Goal: Task Accomplishment & Management: Use online tool/utility

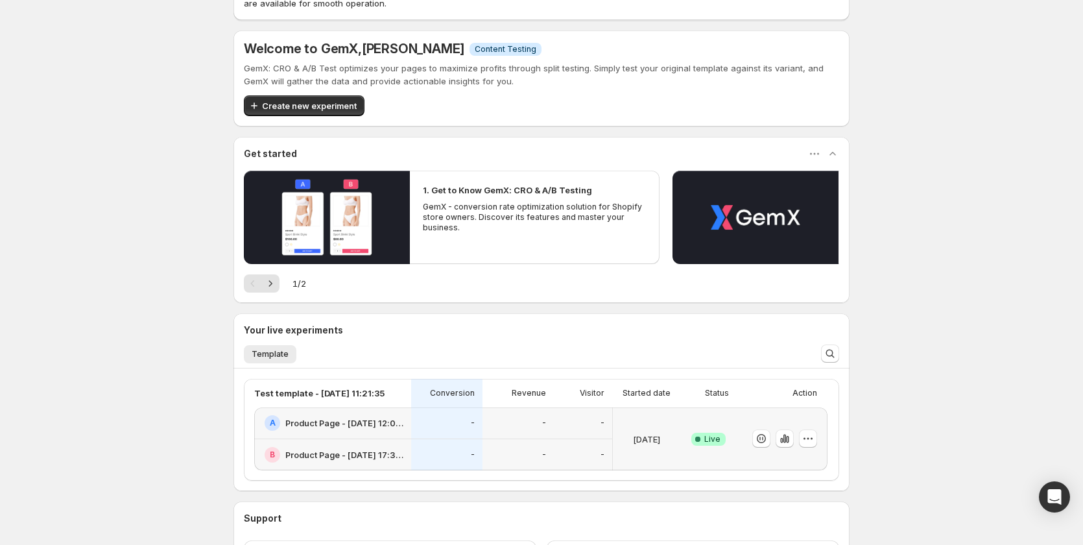
scroll to position [65, 0]
drag, startPoint x: 1081, startPoint y: 414, endPoint x: 1082, endPoint y: 407, distance: 7.8
click at [1082, 407] on div "Theme Switch Alert: Review Your Campaigns and Templates Switching themes automa…" at bounding box center [541, 295] width 1083 height 720
click at [1070, 409] on div "Theme Switch Alert: Review Your Campaigns and Templates Switching themes automa…" at bounding box center [541, 295] width 1083 height 720
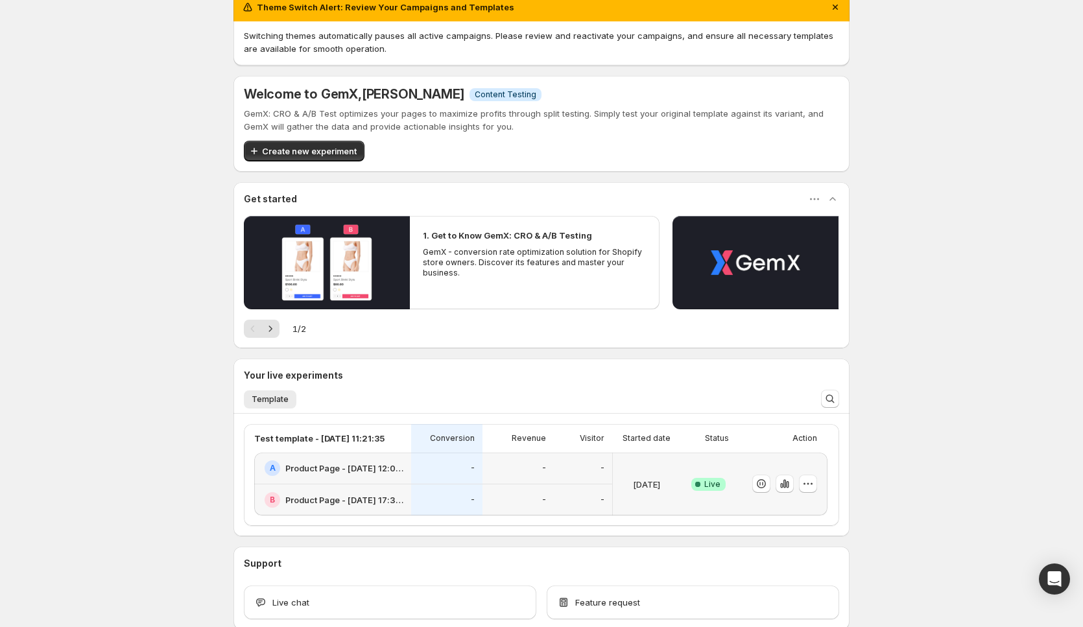
scroll to position [0, 0]
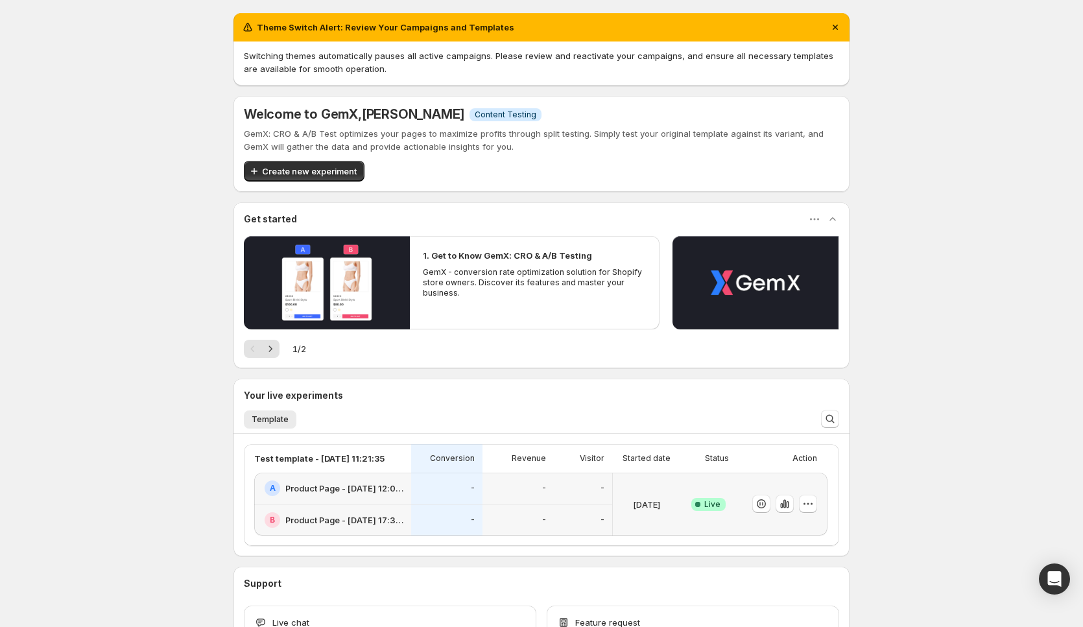
click at [837, 25] on icon "Dismiss notification" at bounding box center [835, 27] width 13 height 13
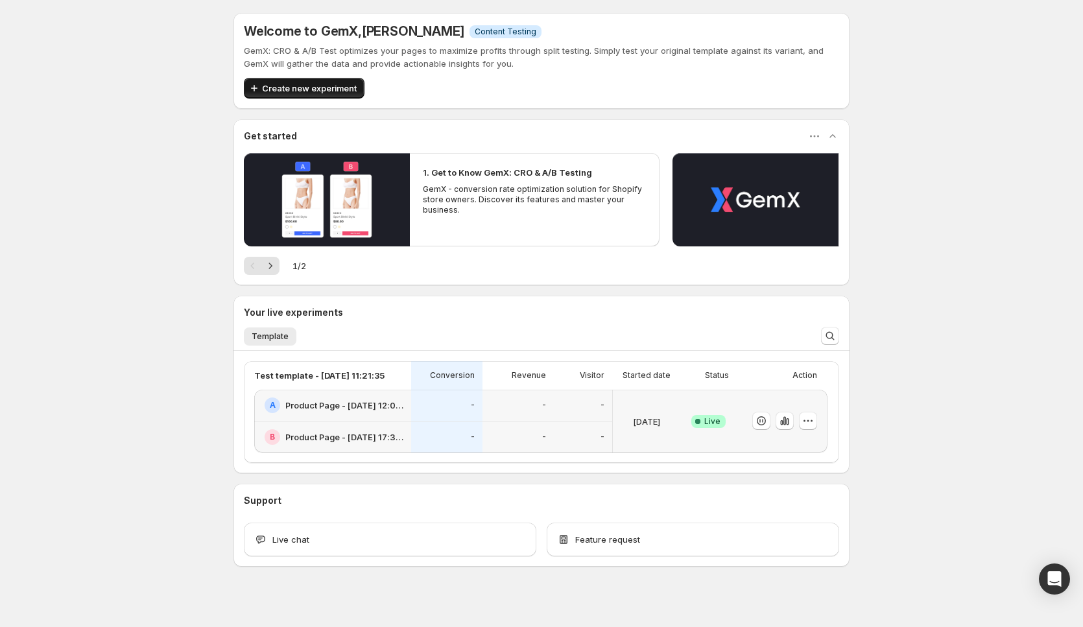
click at [311, 84] on span "Create new experiment" at bounding box center [309, 88] width 95 height 13
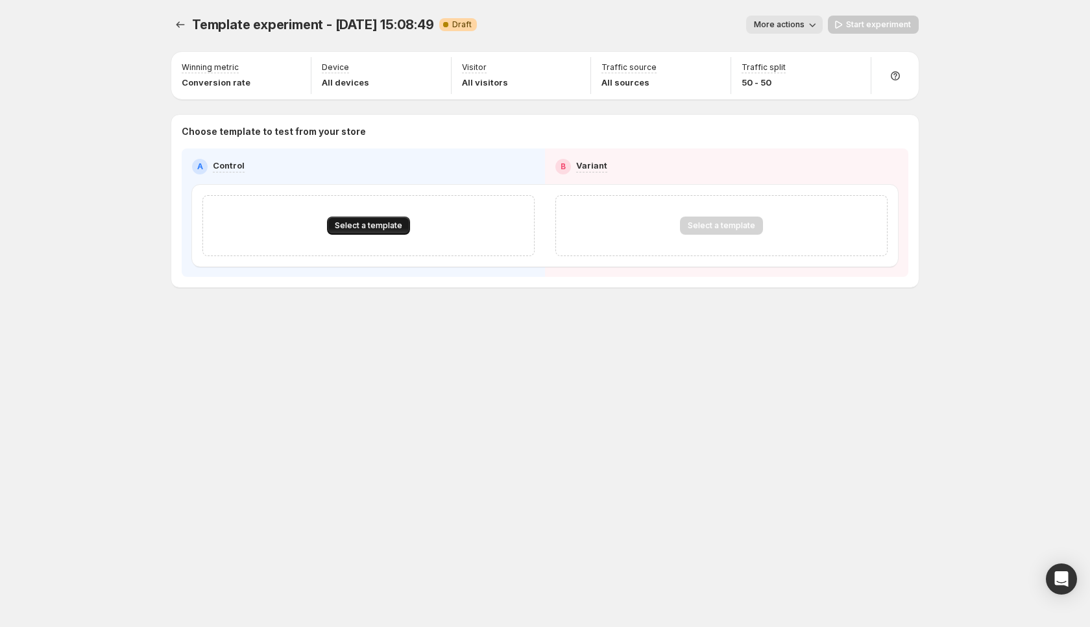
click at [370, 224] on span "Select a template" at bounding box center [368, 225] width 67 height 10
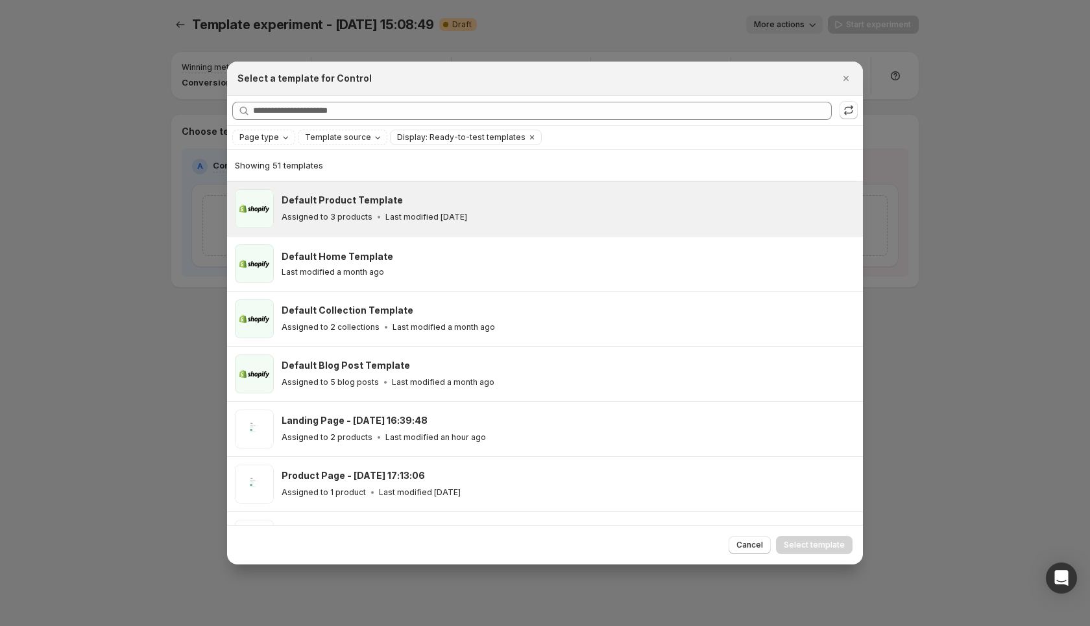
click at [340, 193] on div "Default Product Template Assigned to 3 products Last modified [DATE]" at bounding box center [567, 208] width 573 height 39
click at [340, 200] on h3 "Default Product Template" at bounding box center [341, 200] width 121 height 13
click at [820, 544] on span "Select template" at bounding box center [813, 545] width 61 height 10
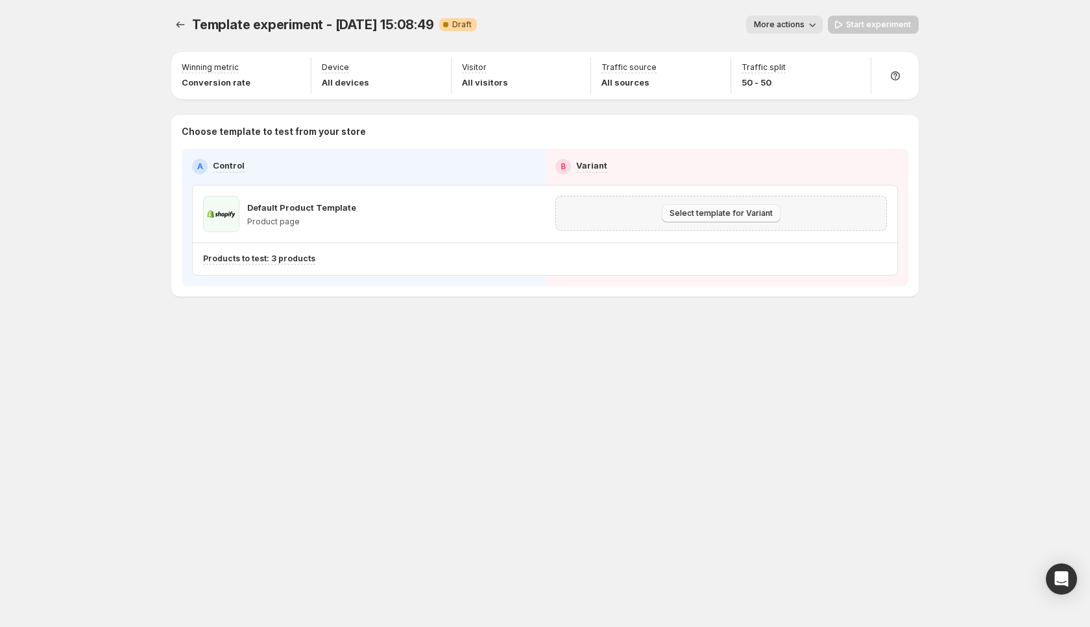
click at [720, 215] on span "Select template for Variant" at bounding box center [720, 213] width 103 height 10
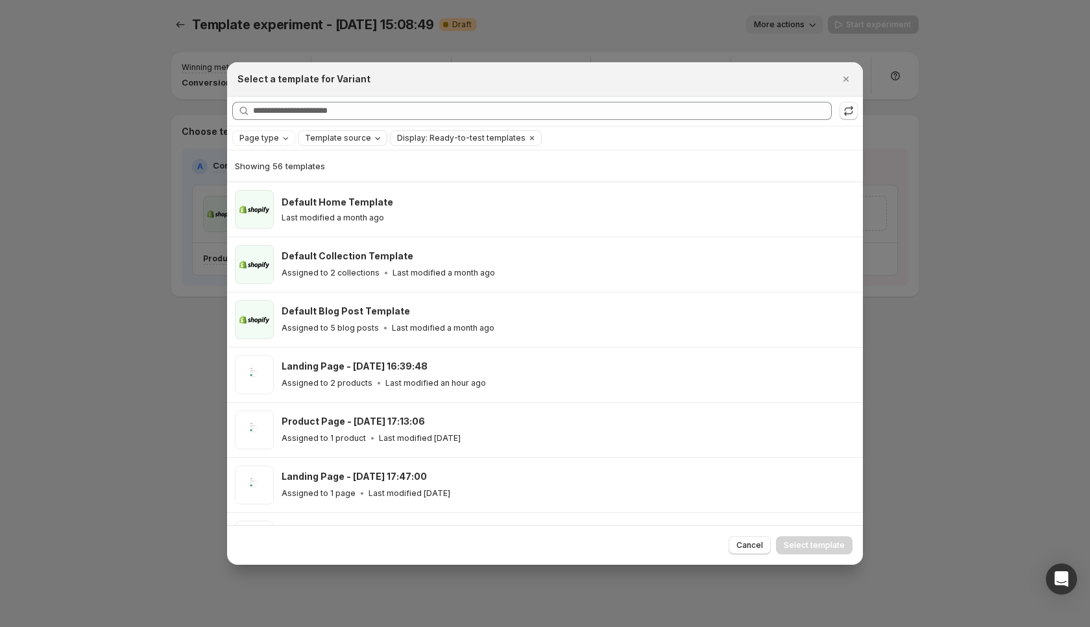
click at [372, 142] on icon "Template source" at bounding box center [377, 138] width 10 height 10
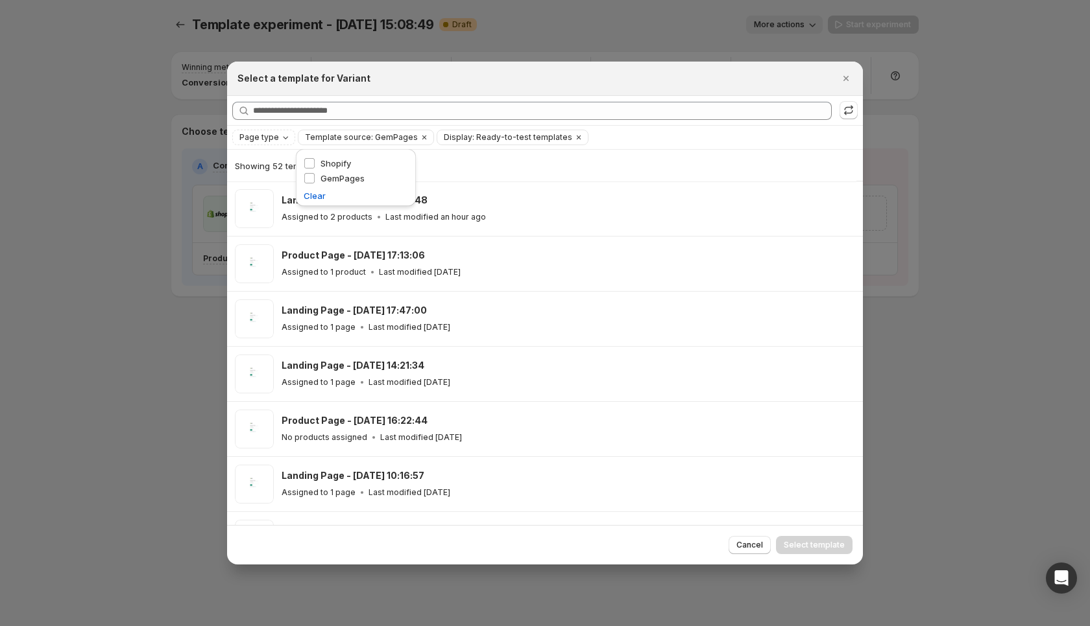
click at [529, 171] on div "Showing 52 templates" at bounding box center [541, 166] width 613 height 13
click at [490, 168] on div "Showing 52 templates" at bounding box center [541, 166] width 613 height 13
click at [311, 179] on div "Showing 52 templates" at bounding box center [541, 165] width 613 height 31
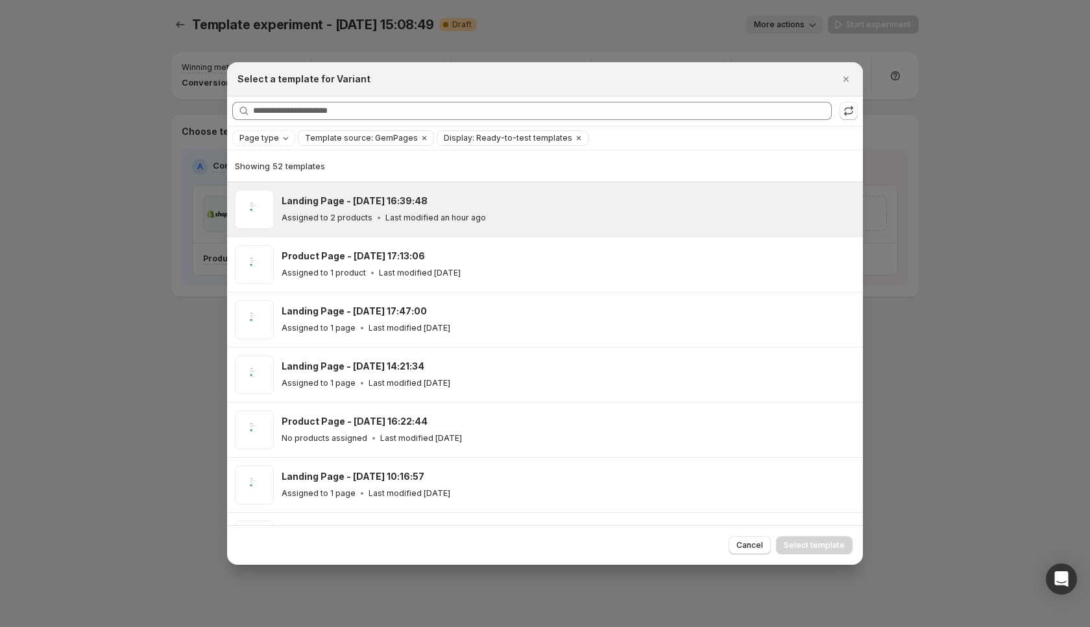
click at [518, 208] on div "Landing Page - [DATE] 16:39:48 Assigned to 2 products Last modified an hour ago" at bounding box center [565, 210] width 569 height 30
click at [822, 543] on span "Select template" at bounding box center [813, 545] width 61 height 10
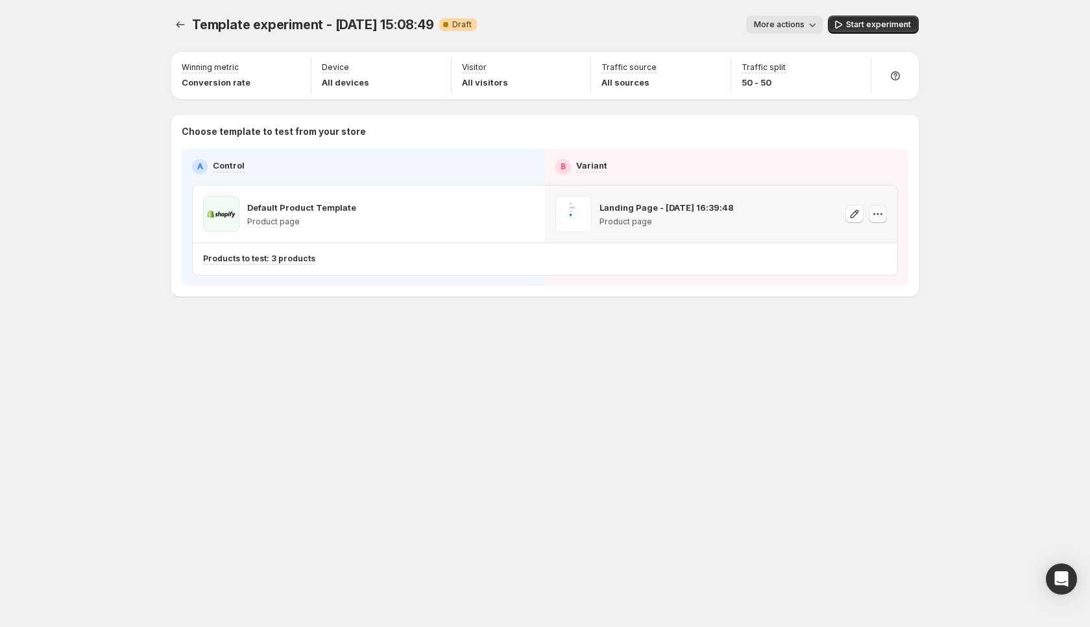
click at [885, 211] on button "button" at bounding box center [877, 214] width 18 height 18
click at [872, 301] on span "Remove template" at bounding box center [880, 296] width 70 height 10
click at [720, 218] on span "Select template for Variant" at bounding box center [720, 213] width 103 height 10
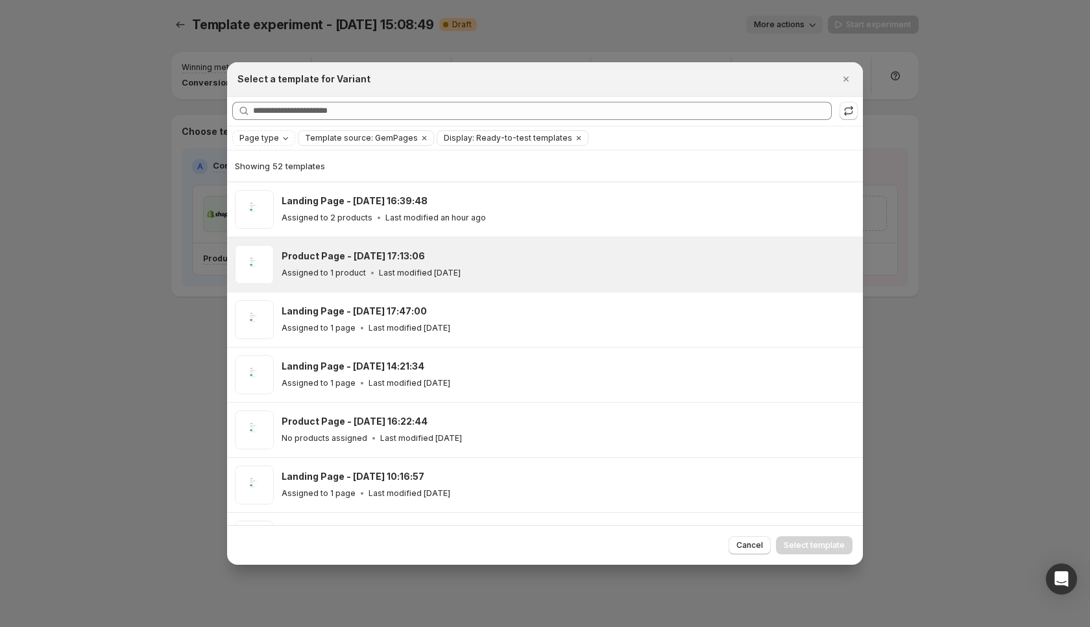
click at [538, 255] on div "Product Page - [DATE] 17:13:06" at bounding box center [565, 256] width 569 height 13
click at [815, 544] on span "Select template" at bounding box center [813, 545] width 61 height 10
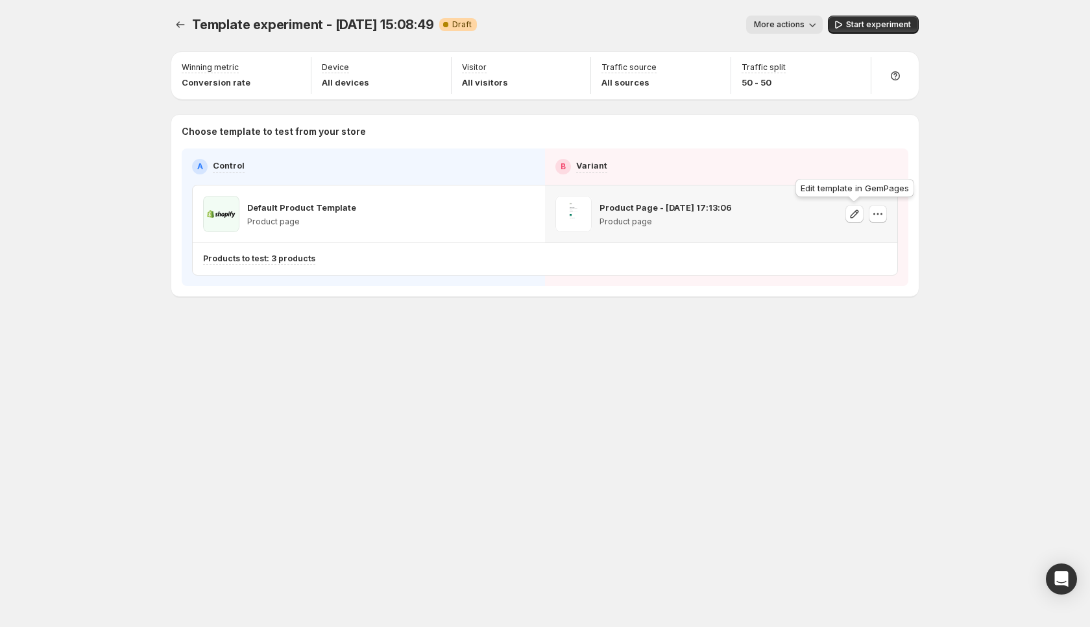
click at [857, 214] on icon "button" at bounding box center [854, 214] width 13 height 13
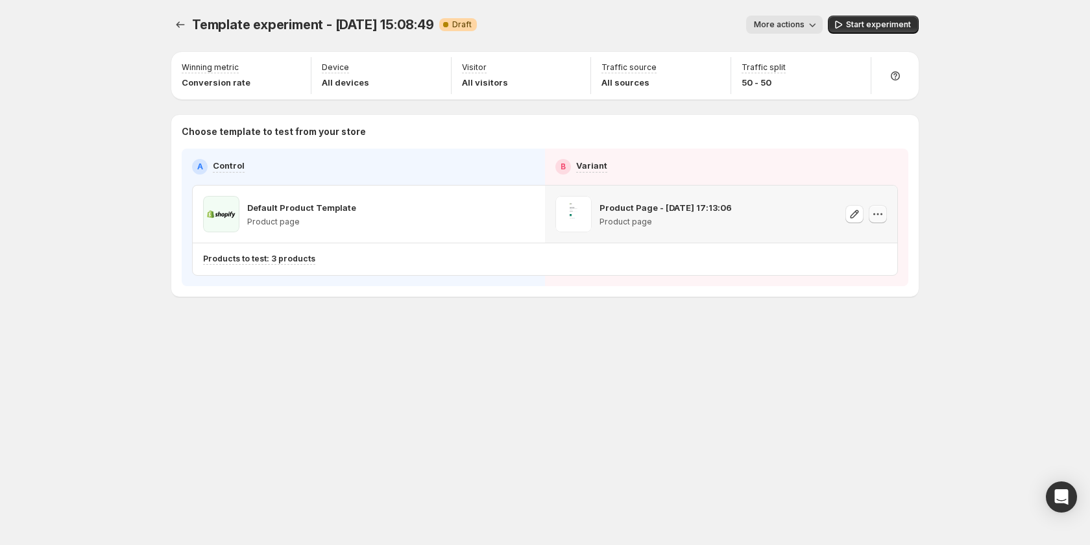
click at [881, 214] on icon "button" at bounding box center [881, 214] width 2 height 2
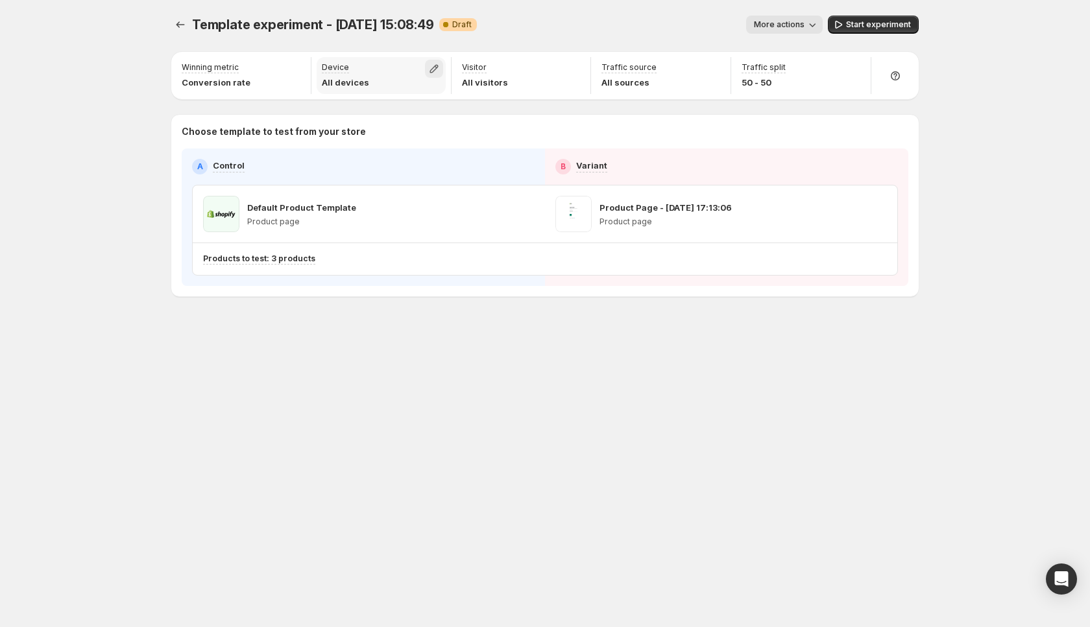
click at [436, 69] on icon "button" at bounding box center [433, 68] width 13 height 13
click at [540, 23] on div "More actions" at bounding box center [654, 25] width 335 height 18
click at [433, 69] on icon "button" at bounding box center [433, 68] width 13 height 13
click at [527, 30] on div "More actions" at bounding box center [654, 25] width 335 height 18
click at [577, 72] on icon "button" at bounding box center [573, 68] width 13 height 13
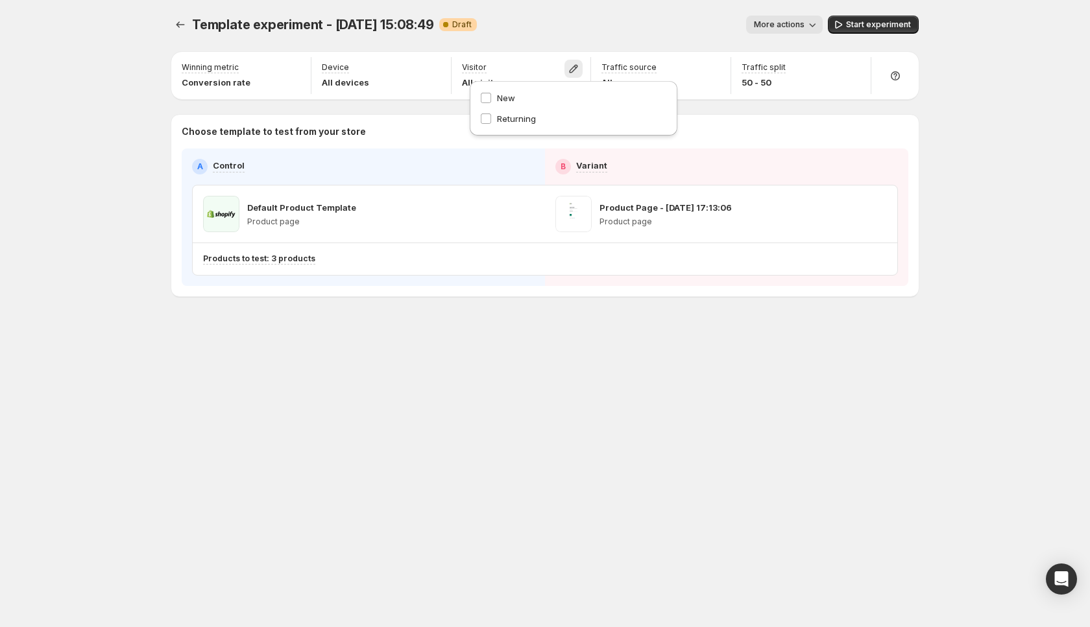
click at [656, 29] on div "More actions" at bounding box center [654, 25] width 335 height 18
click at [713, 69] on icon "button" at bounding box center [713, 68] width 13 height 13
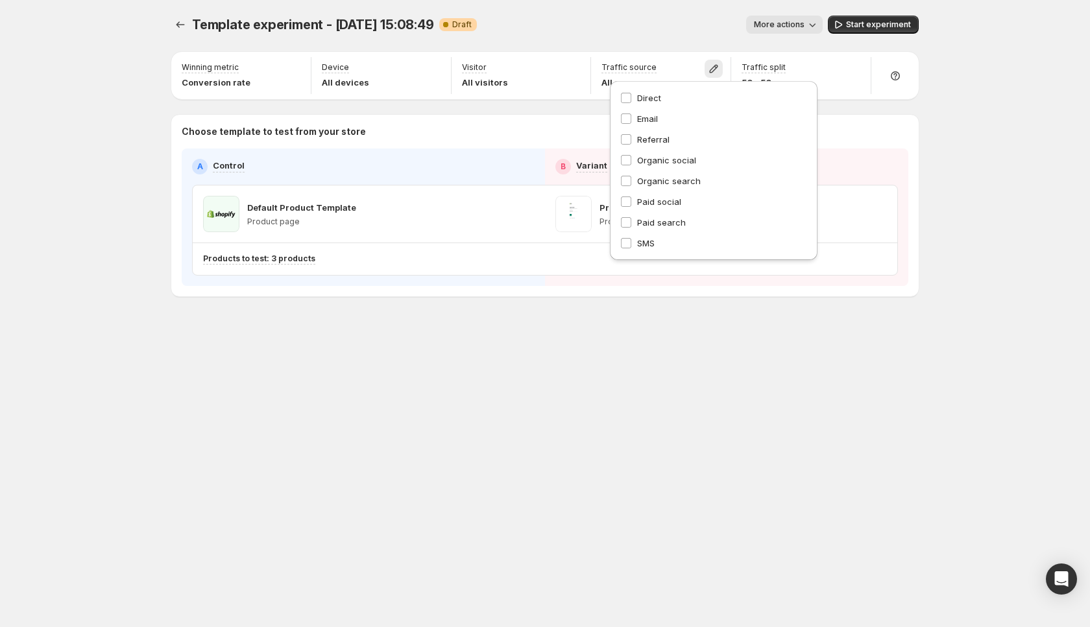
click at [651, 43] on div "Template experiment - [DATE] 15:08:49. This page is ready Template experiment -…" at bounding box center [544, 24] width 747 height 49
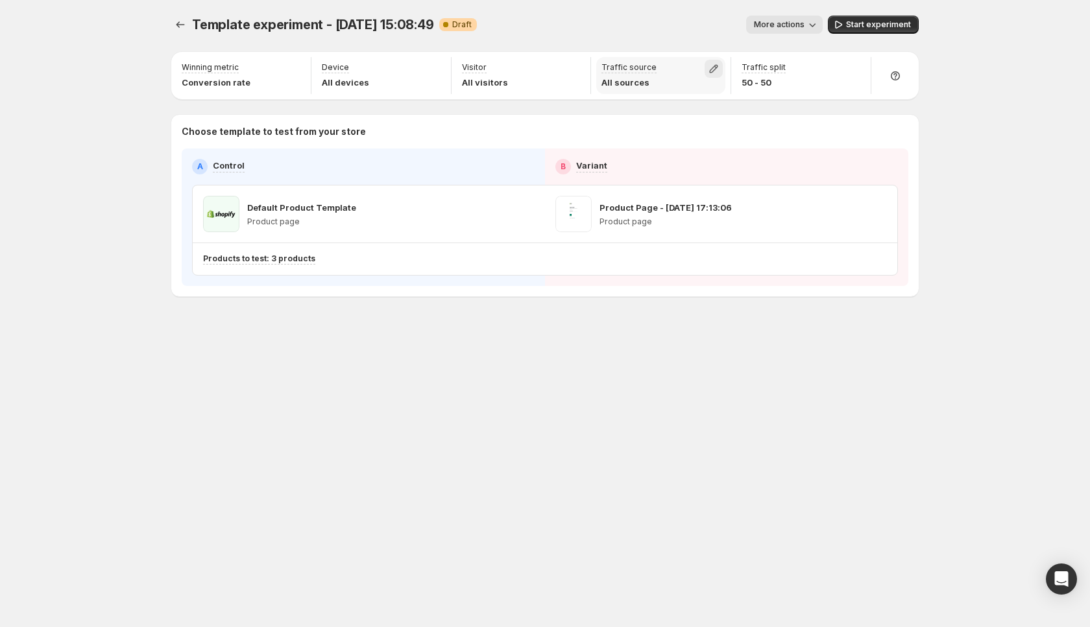
click at [714, 72] on icon "button" at bounding box center [713, 68] width 13 height 13
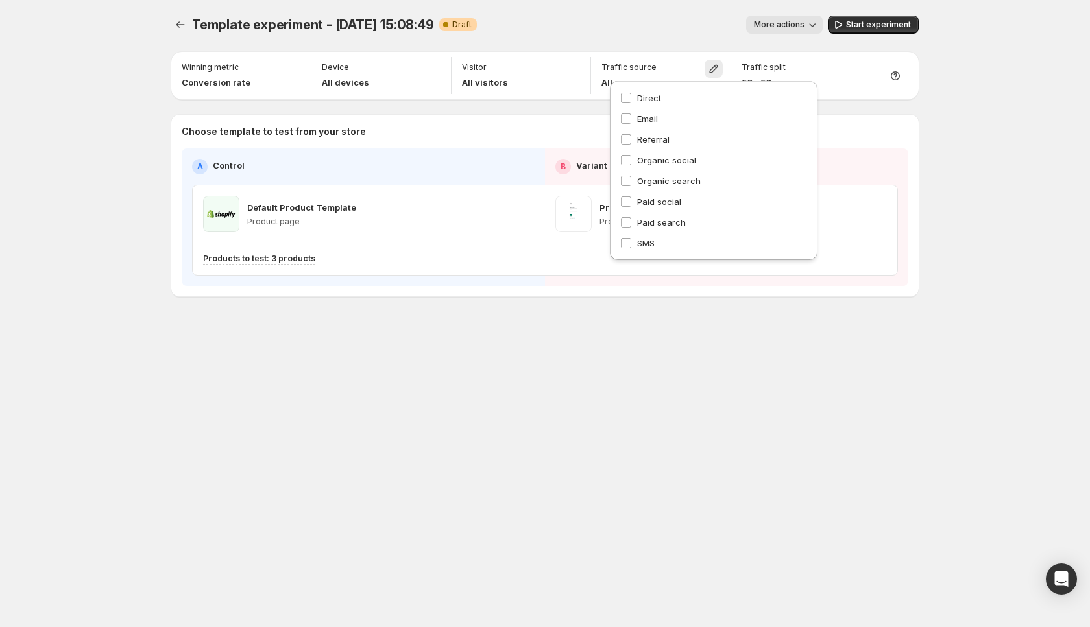
click at [656, 27] on div "More actions" at bounding box center [654, 25] width 335 height 18
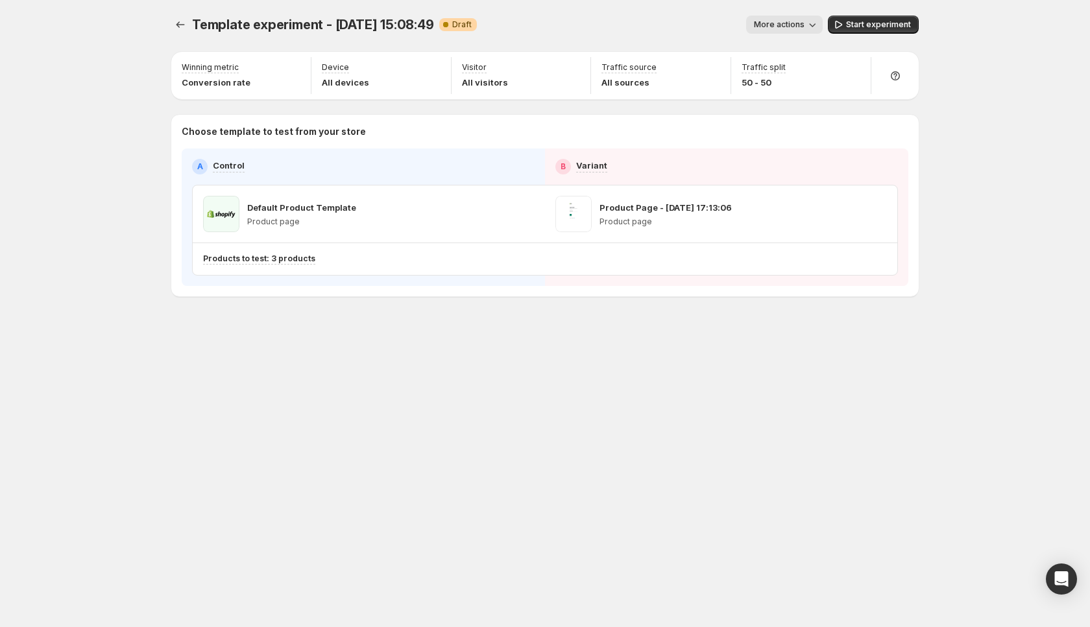
click at [700, 47] on div "Template experiment - [DATE] 15:08:49. This page is ready Template experiment -…" at bounding box center [544, 24] width 747 height 49
click at [715, 75] on icon "button" at bounding box center [713, 68] width 13 height 13
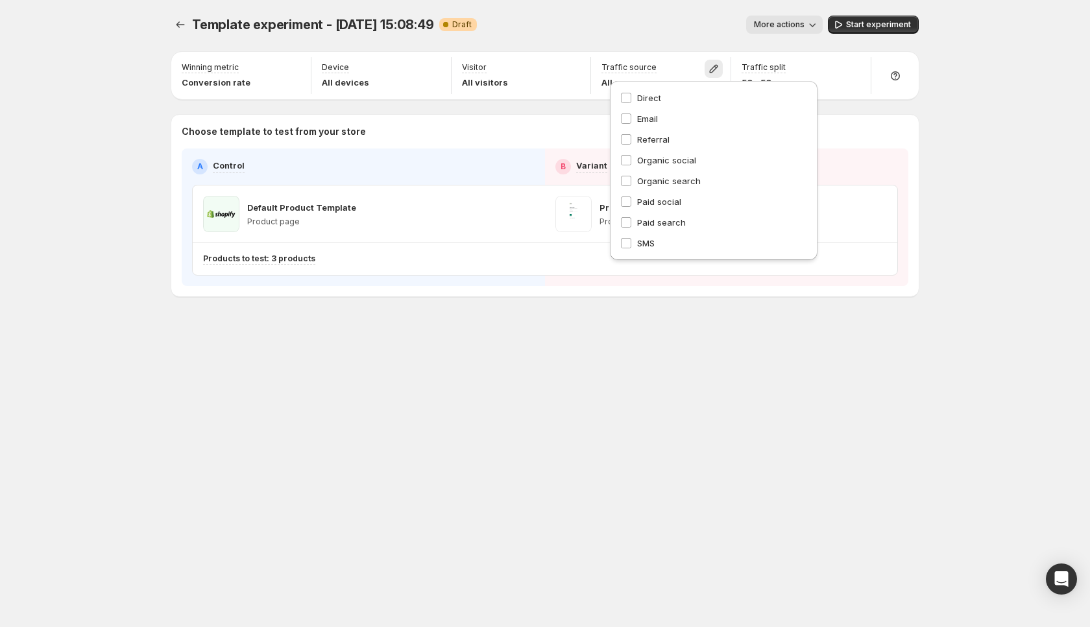
click at [831, 56] on div "Traffic split 50 - 50" at bounding box center [801, 75] width 140 height 42
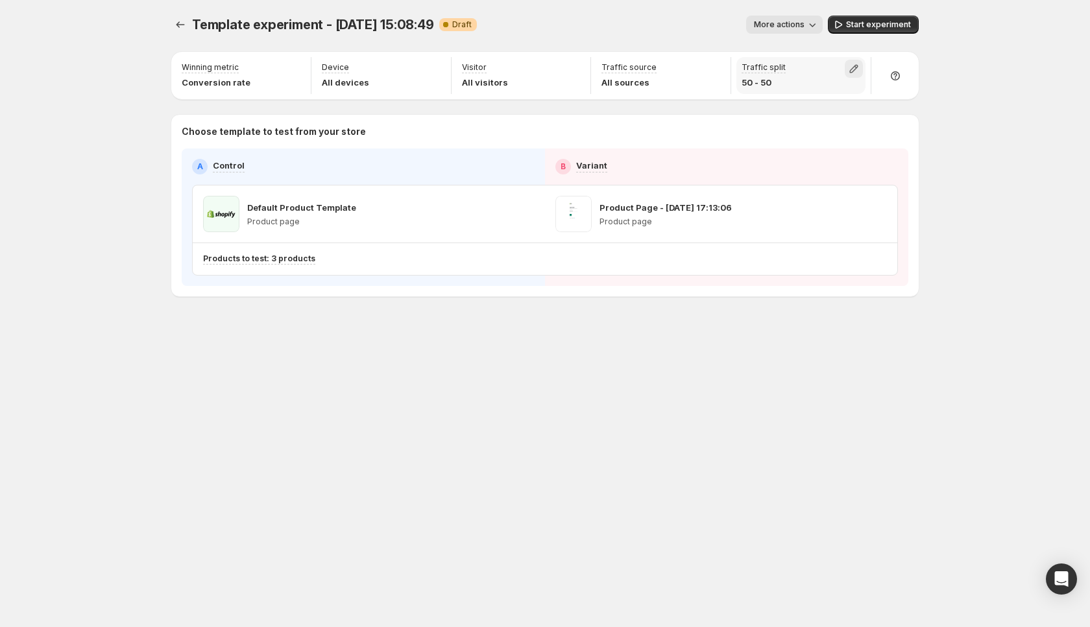
click at [849, 65] on icon "button" at bounding box center [853, 68] width 13 height 13
click at [1005, 196] on div "Template experiment - [DATE] 15:08:49. This page is ready Template experiment -…" at bounding box center [545, 313] width 1090 height 627
click at [865, 30] on button "Start experiment" at bounding box center [873, 25] width 91 height 18
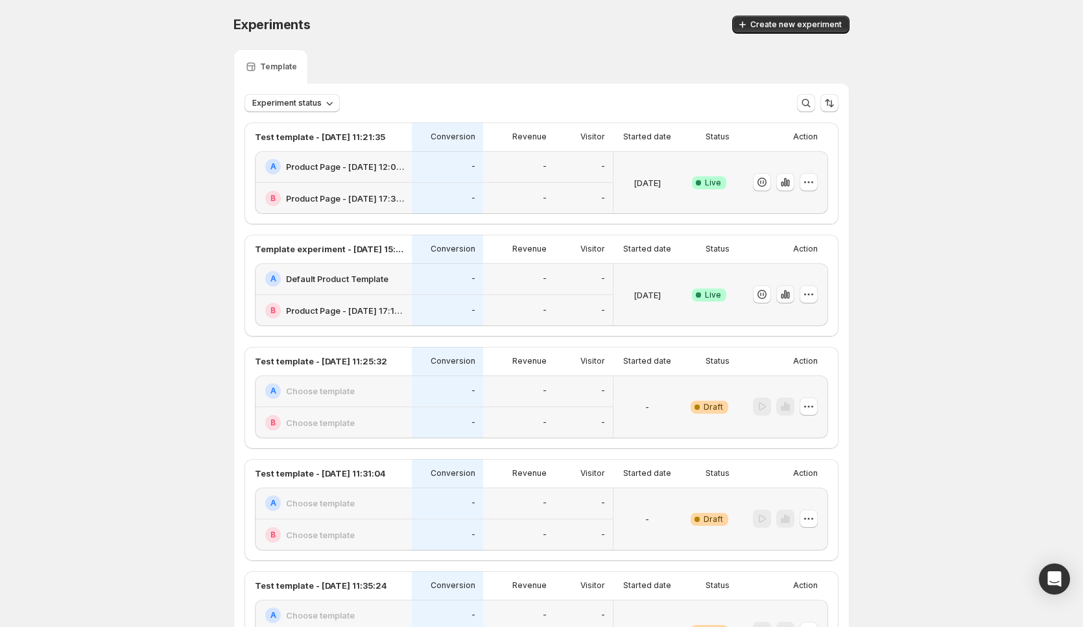
click at [789, 294] on icon "button" at bounding box center [788, 295] width 3 height 7
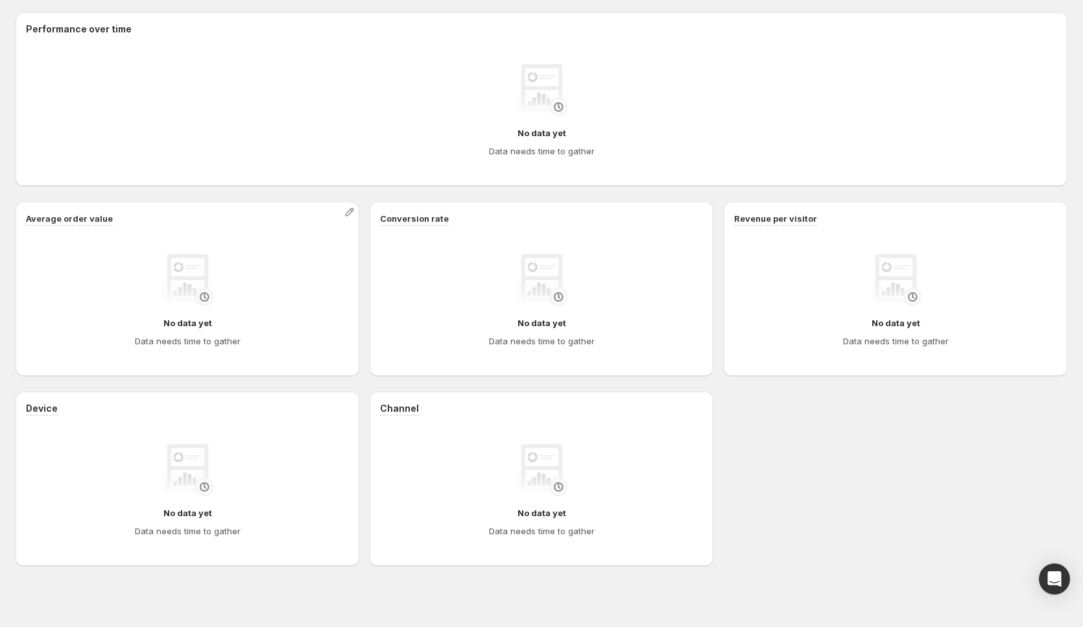
scroll to position [342, 0]
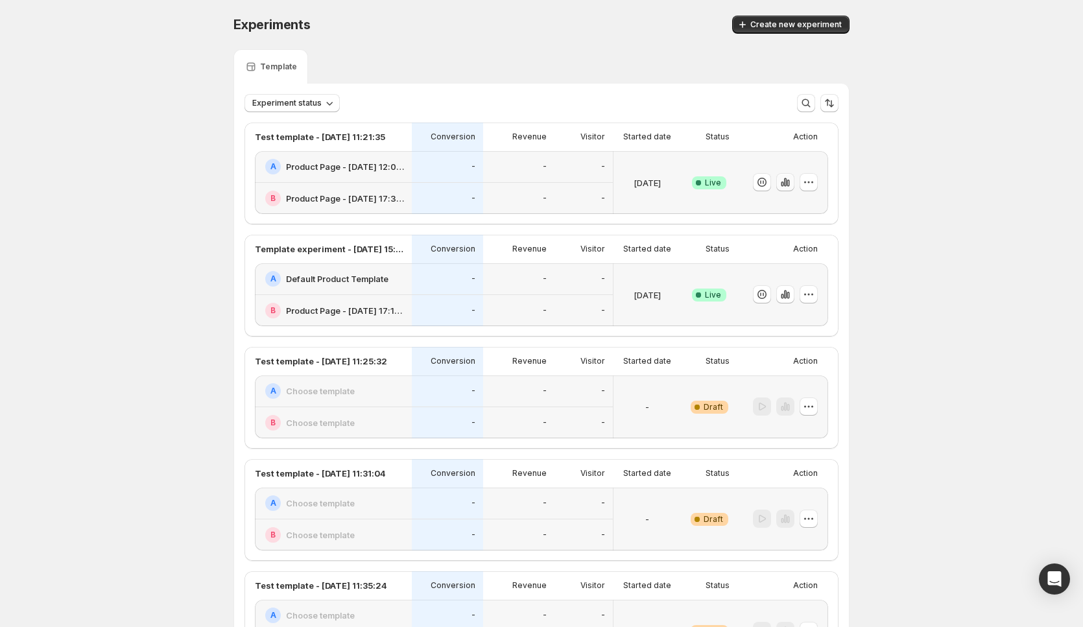
click at [783, 185] on icon "button" at bounding box center [785, 182] width 13 height 13
